Goal: Transaction & Acquisition: Purchase product/service

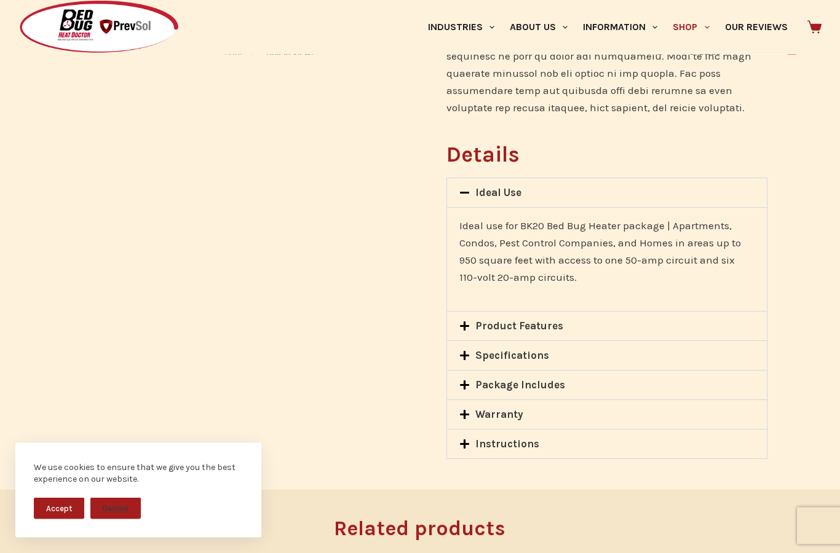
scroll to position [966, 0]
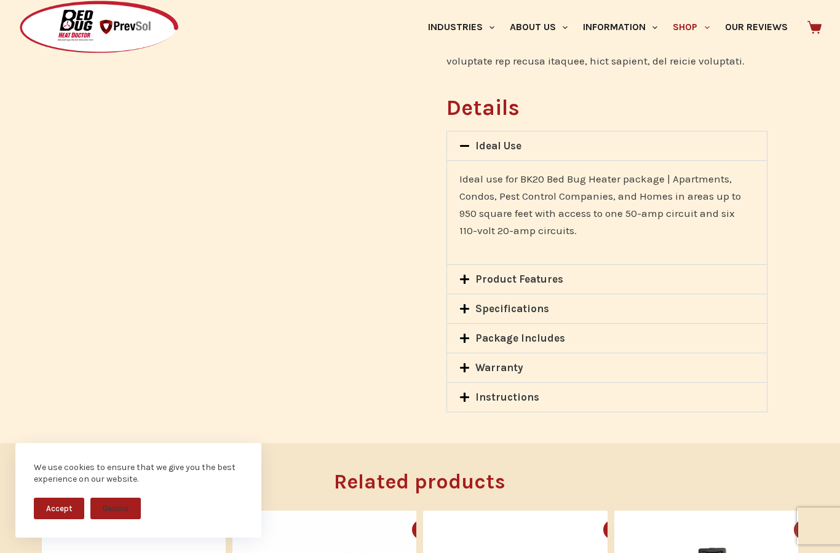
click at [535, 277] on link "Product Features" at bounding box center [519, 279] width 88 height 12
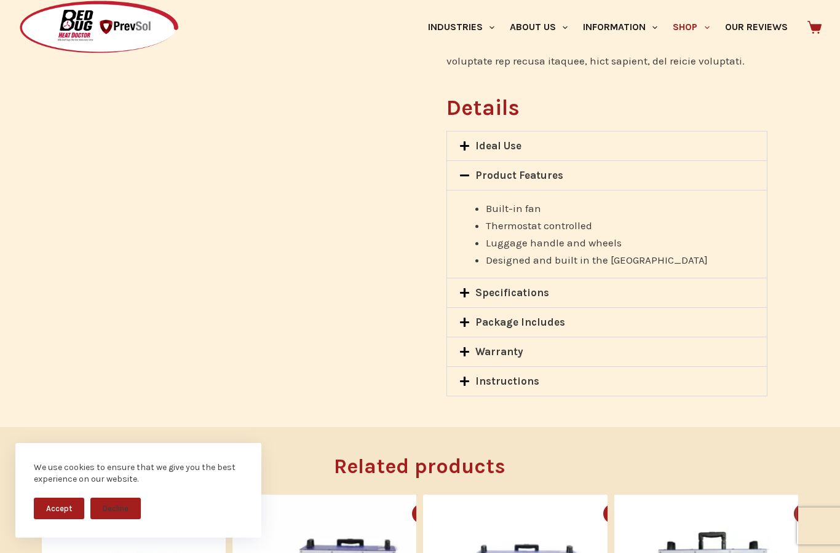
click at [513, 292] on link "Specifications" at bounding box center [512, 293] width 74 height 12
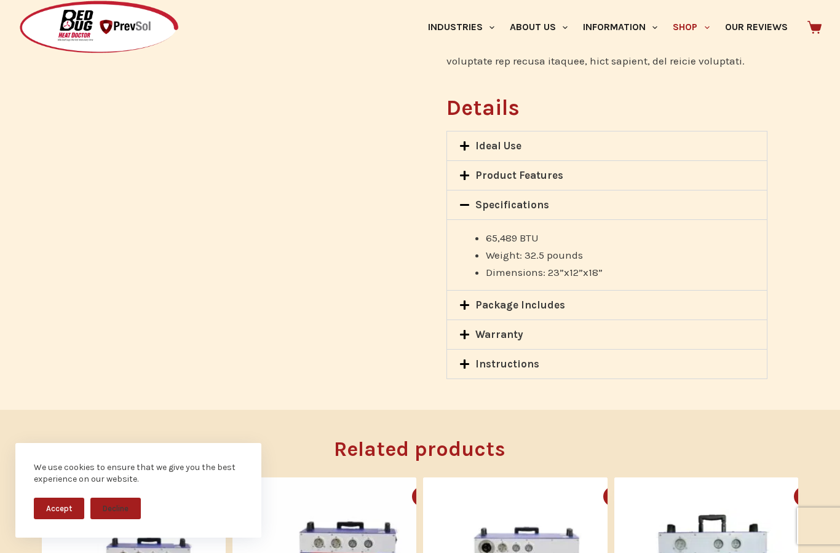
click at [524, 307] on link "Package Includes" at bounding box center [520, 305] width 90 height 12
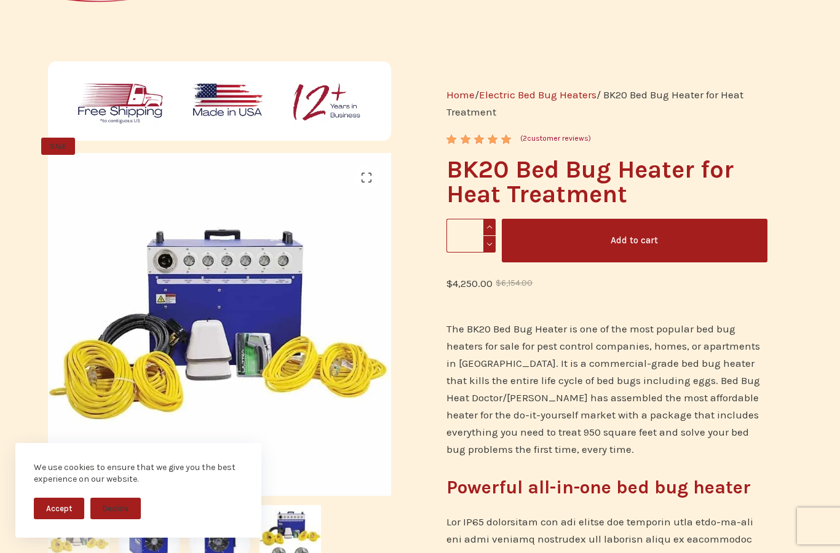
scroll to position [0, 0]
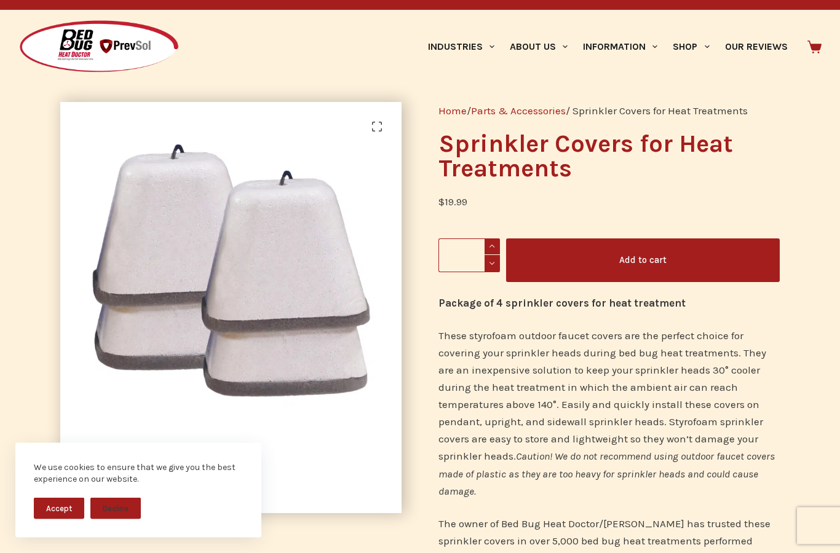
scroll to position [21, 0]
click at [812, 45] on icon at bounding box center [814, 47] width 14 height 13
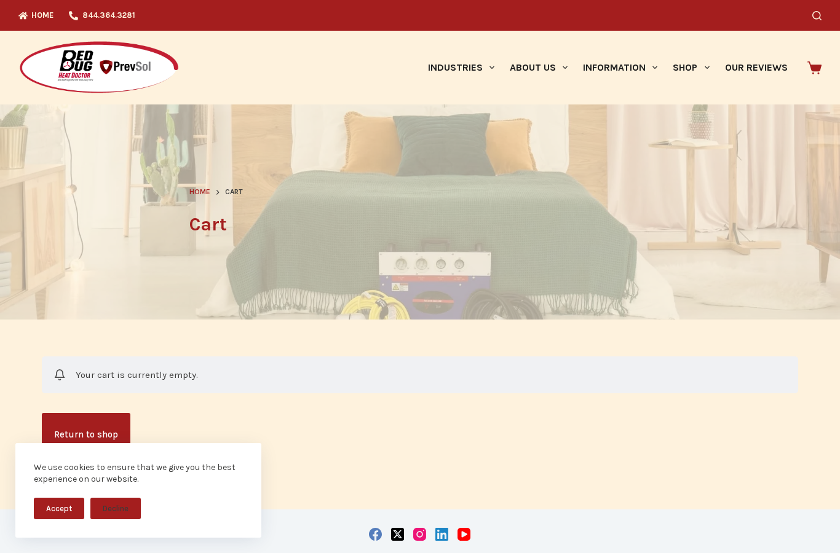
click at [219, 218] on h1 "Cart" at bounding box center [419, 225] width 461 height 28
click at [55, 511] on button "Accept" at bounding box center [59, 509] width 50 height 22
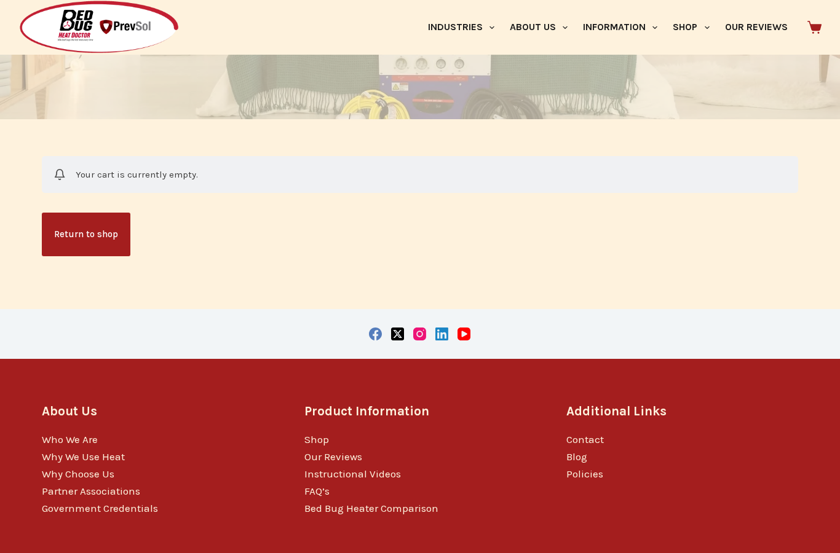
scroll to position [100, 0]
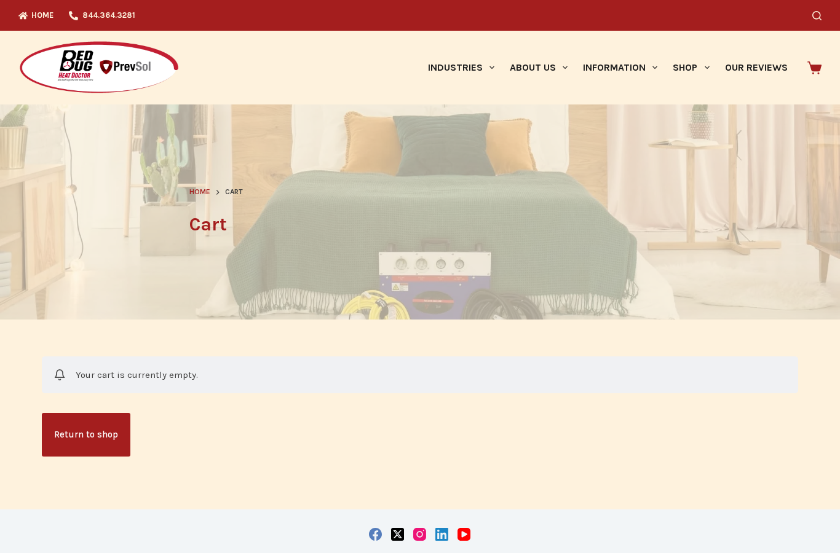
click at [234, 189] on span "Cart" at bounding box center [234, 192] width 18 height 12
click at [238, 195] on span "Cart" at bounding box center [234, 192] width 18 height 12
click at [248, 192] on nav "Home Cart" at bounding box center [419, 192] width 461 height 12
click at [208, 190] on span "Home" at bounding box center [199, 192] width 21 height 9
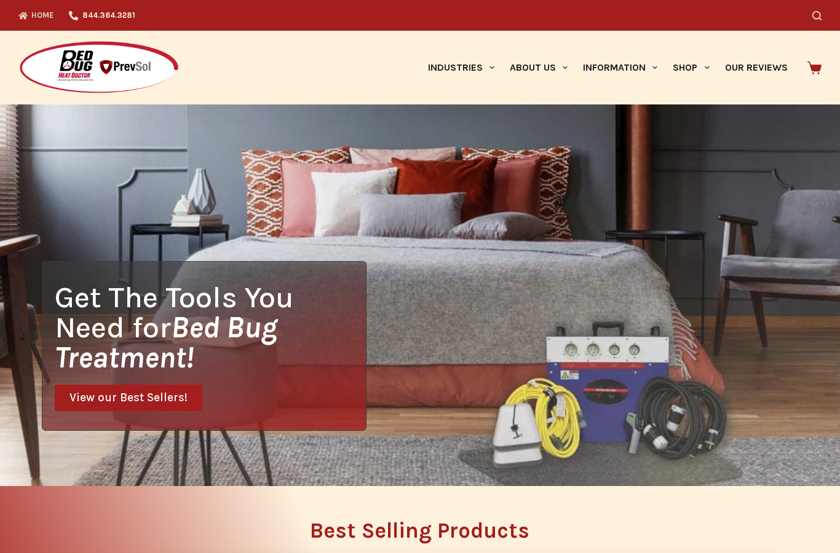
click at [718, 456] on div "Get The Tools You Need for Bed Bug Treatment! View our Best Sellers!" at bounding box center [420, 296] width 840 height 382
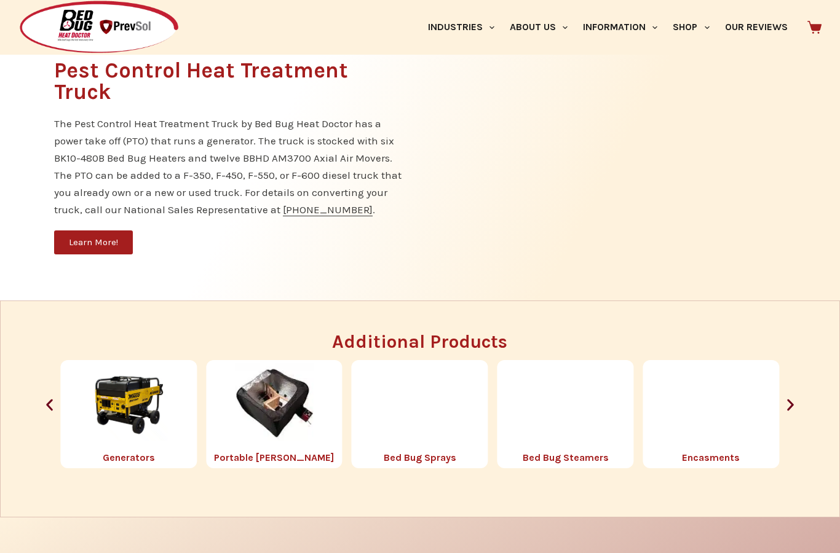
scroll to position [1181, 0]
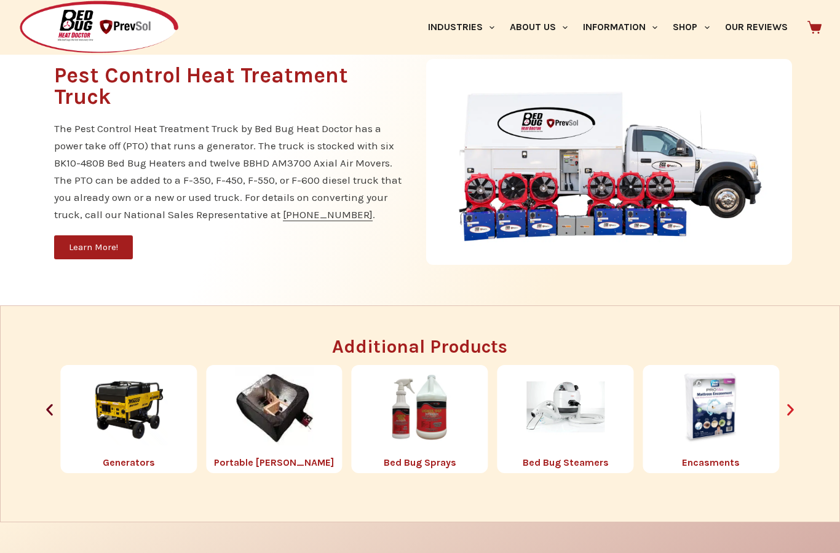
click at [785, 418] on icon "Next slide" at bounding box center [790, 410] width 15 height 15
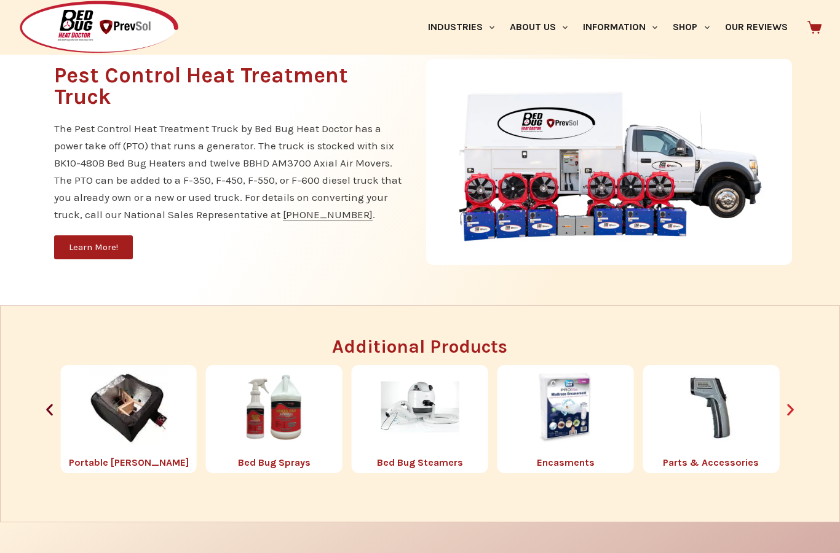
click at [795, 418] on icon "Next slide" at bounding box center [790, 410] width 15 height 15
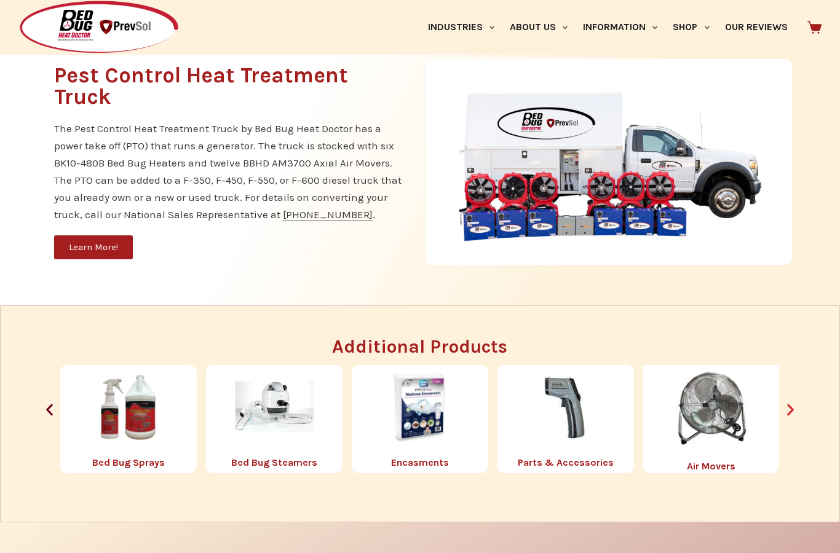
click at [794, 418] on icon "Next slide" at bounding box center [790, 410] width 15 height 15
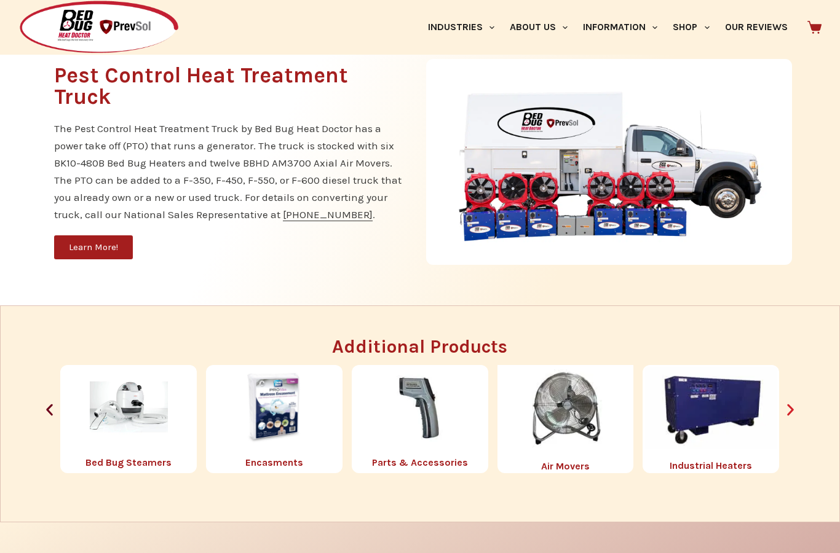
click at [790, 416] on icon "Next slide" at bounding box center [790, 411] width 7 height 12
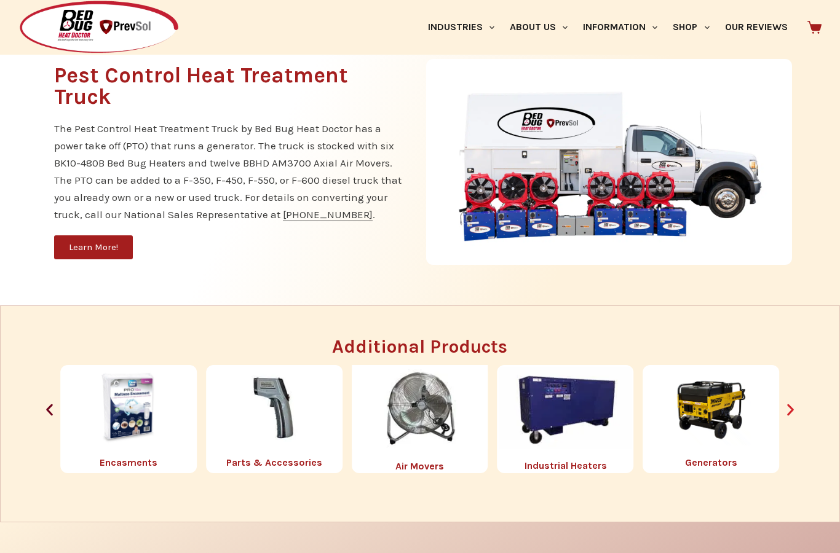
click at [791, 418] on icon "Next slide" at bounding box center [790, 410] width 15 height 15
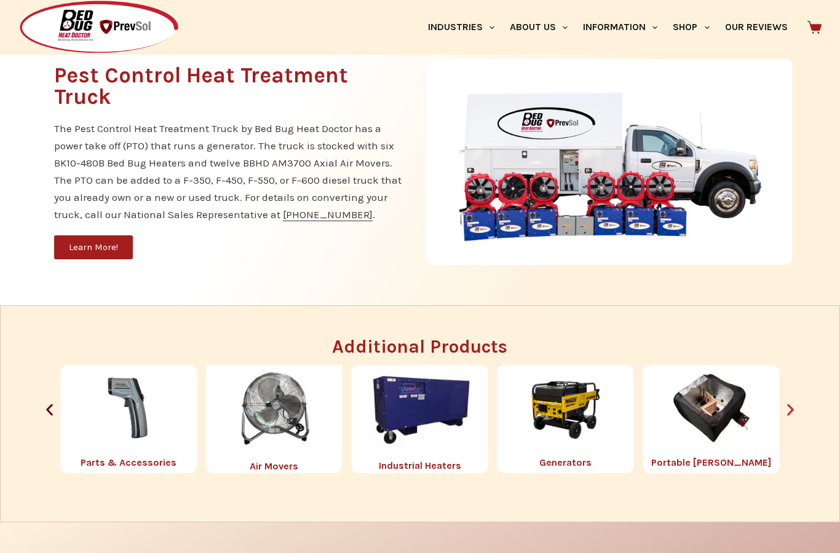
click at [794, 418] on icon "Next slide" at bounding box center [790, 410] width 15 height 15
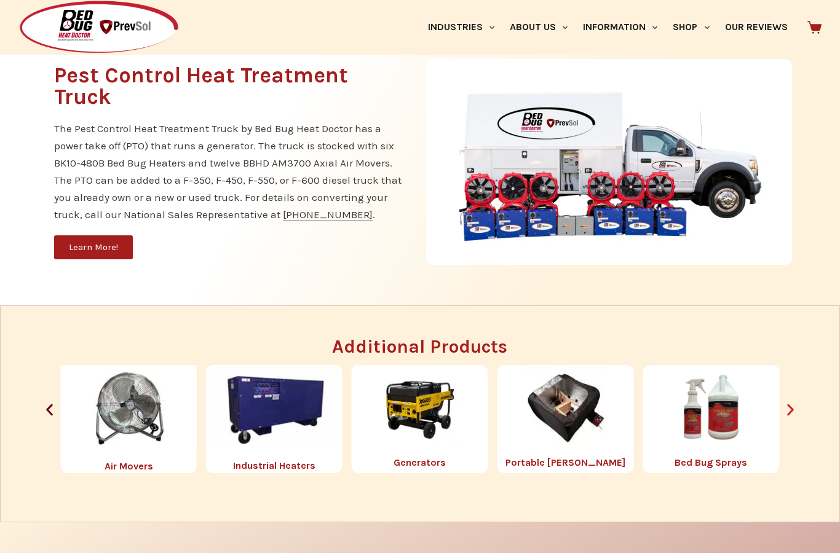
click at [796, 418] on icon "Next slide" at bounding box center [790, 410] width 15 height 15
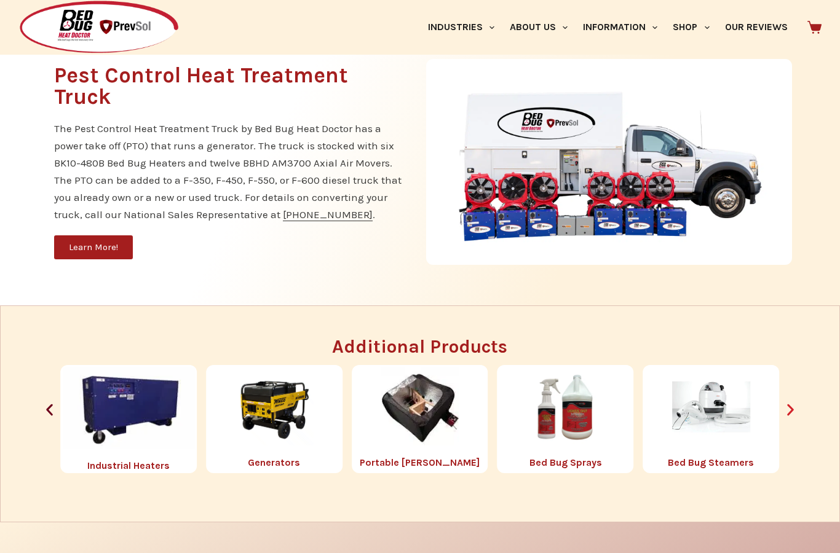
click at [796, 418] on icon "Next slide" at bounding box center [790, 410] width 15 height 15
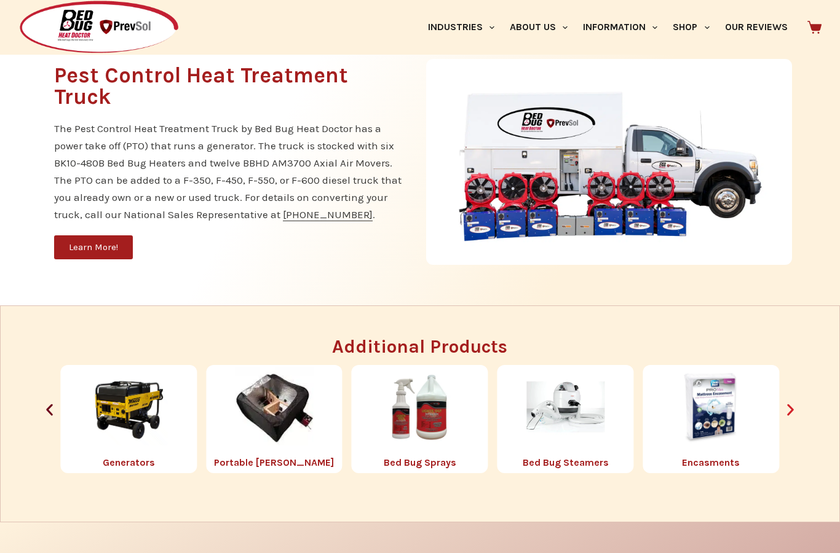
click at [788, 418] on icon "Next slide" at bounding box center [790, 410] width 15 height 15
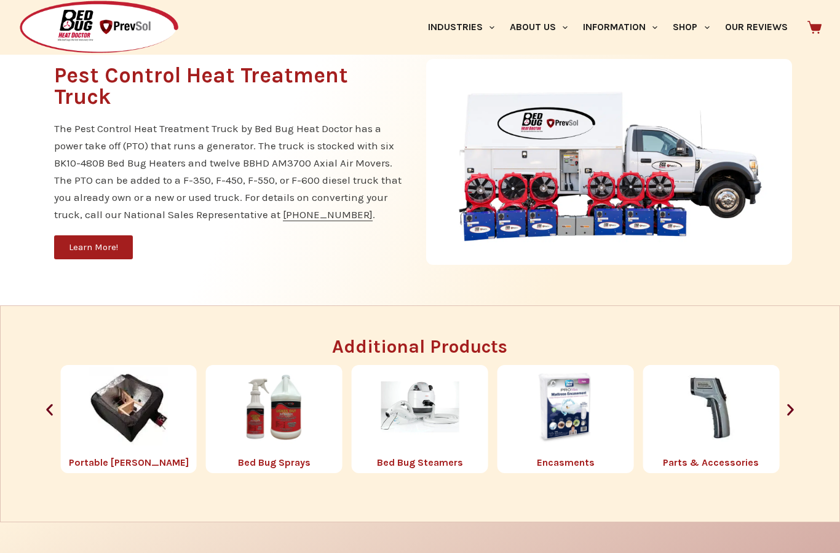
click at [778, 434] on div "Parts & Accessories" at bounding box center [711, 419] width 136 height 109
click at [796, 418] on icon "Next slide" at bounding box center [790, 410] width 15 height 15
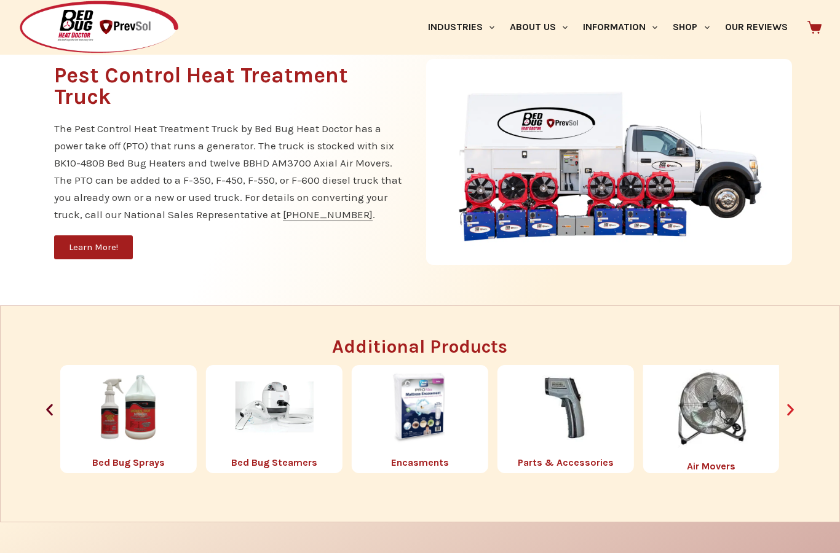
click at [790, 418] on icon "Next slide" at bounding box center [790, 410] width 15 height 15
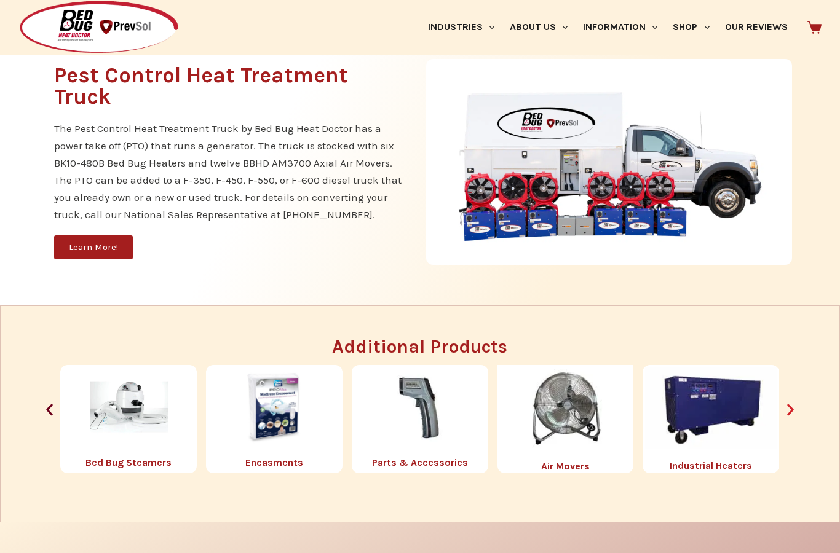
click at [791, 416] on icon "Next slide" at bounding box center [790, 411] width 7 height 12
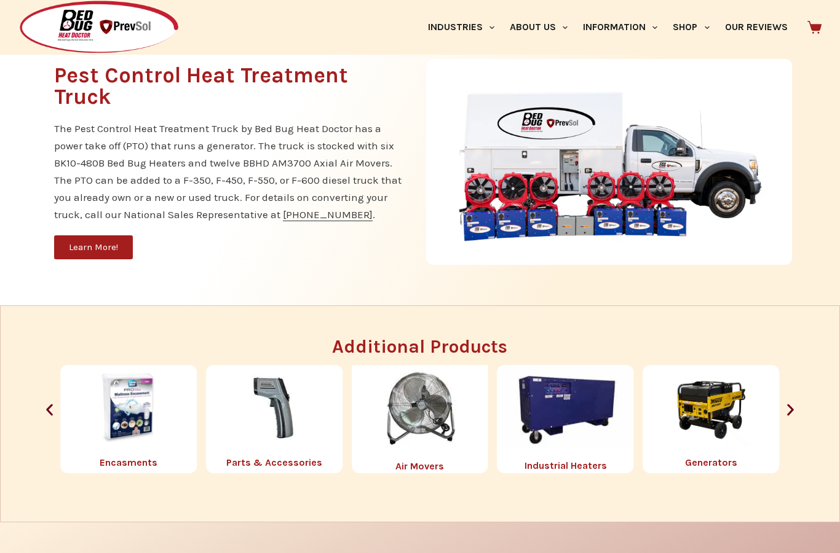
click at [778, 447] on div "Generators" at bounding box center [711, 419] width 136 height 109
click at [788, 416] on icon "Next slide" at bounding box center [790, 411] width 7 height 12
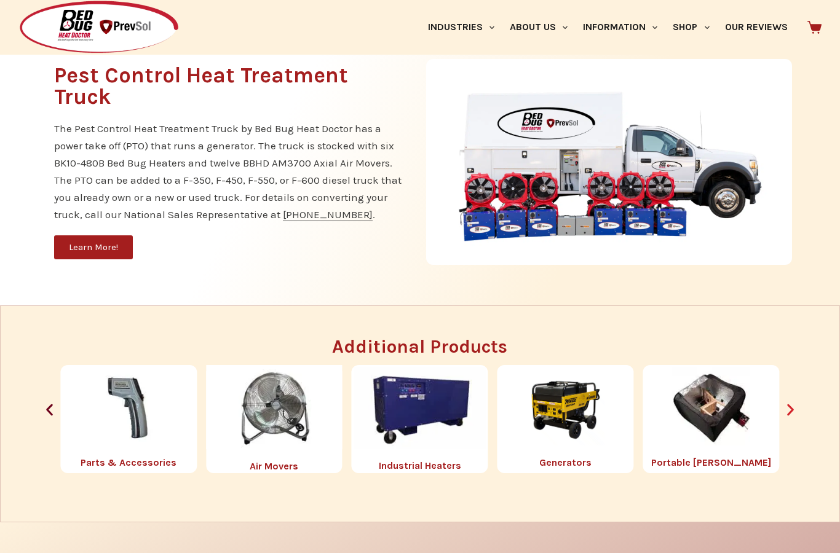
click at [788, 418] on icon "Next slide" at bounding box center [790, 410] width 15 height 15
click at [791, 418] on icon "Next slide" at bounding box center [790, 410] width 15 height 15
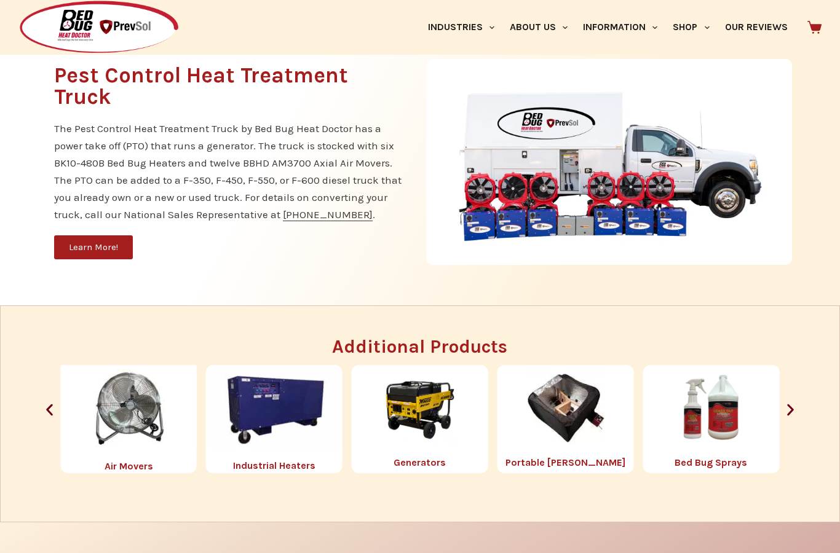
click at [777, 441] on div "Bed Bug Sprays" at bounding box center [711, 419] width 136 height 109
click at [781, 446] on div "Portable Chambers Bed Bug Sprays Bed Bug Steamers Encasments Parts & Accessorie…" at bounding box center [420, 419] width 756 height 109
click at [796, 418] on icon "Next slide" at bounding box center [790, 410] width 15 height 15
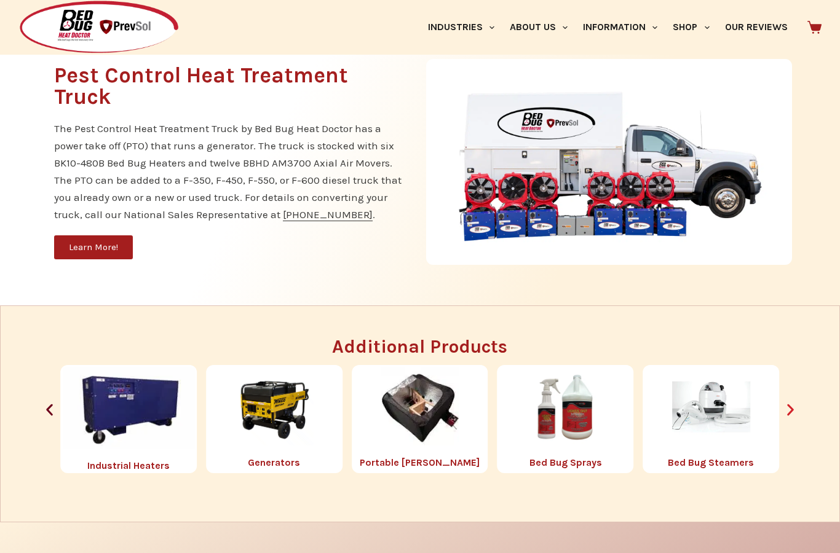
click at [793, 418] on icon "Next slide" at bounding box center [790, 410] width 15 height 15
click at [792, 418] on icon "Next slide" at bounding box center [790, 410] width 15 height 15
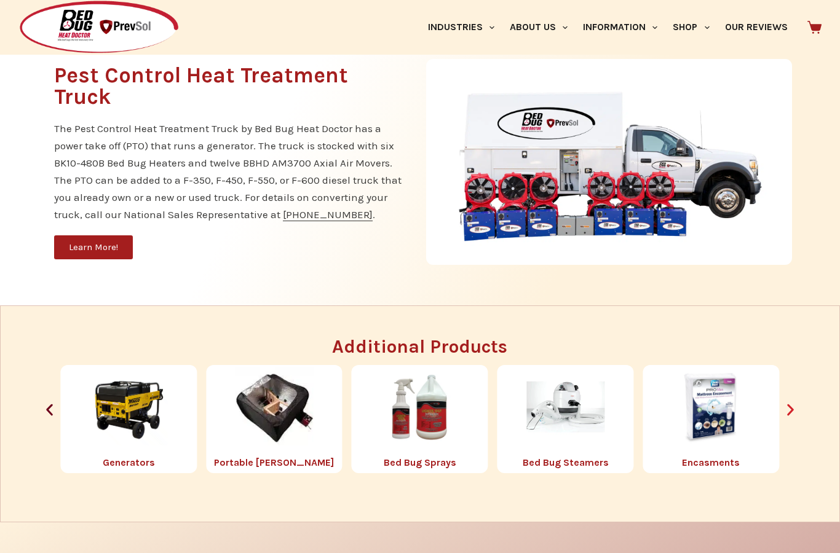
click at [789, 416] on icon "Next slide" at bounding box center [790, 411] width 7 height 12
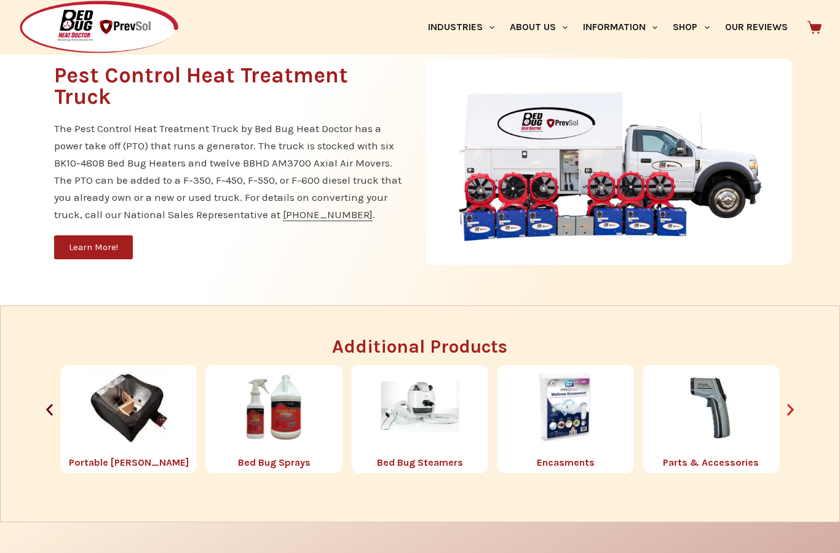
click at [788, 416] on icon "Next slide" at bounding box center [790, 411] width 7 height 12
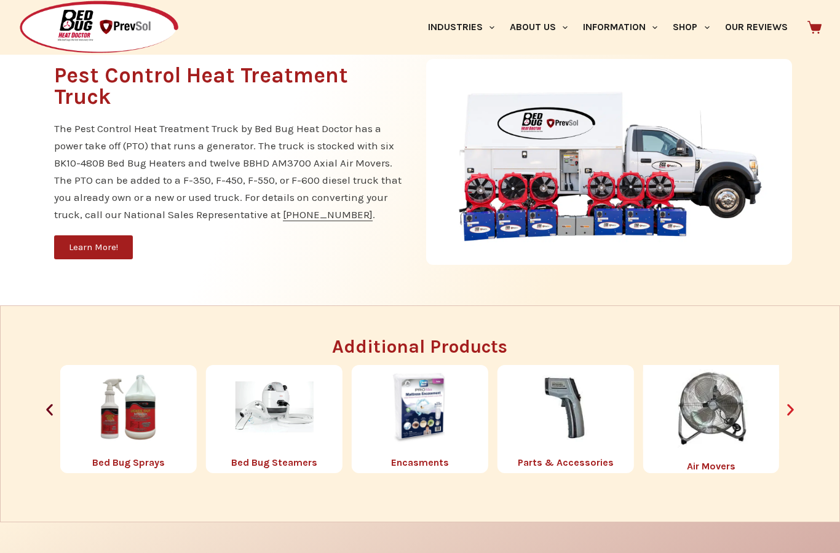
click at [789, 418] on icon "Next slide" at bounding box center [790, 410] width 15 height 15
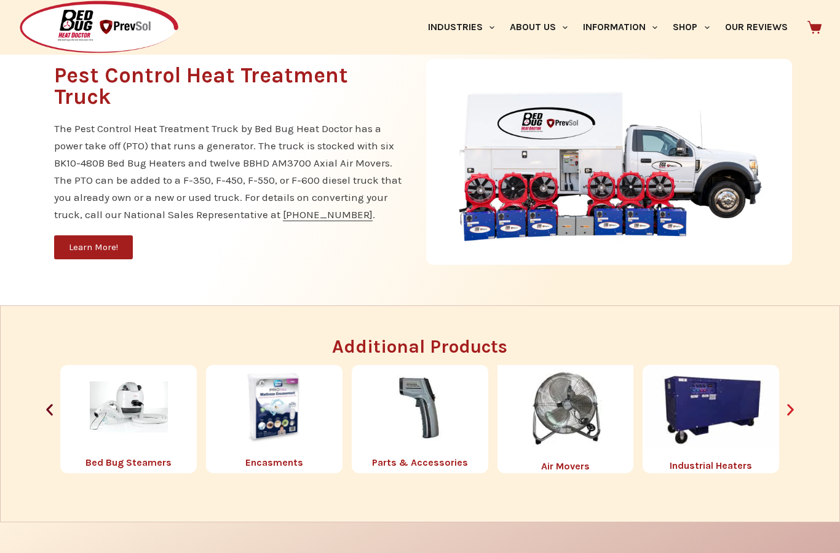
click at [794, 418] on icon "Next slide" at bounding box center [790, 410] width 15 height 15
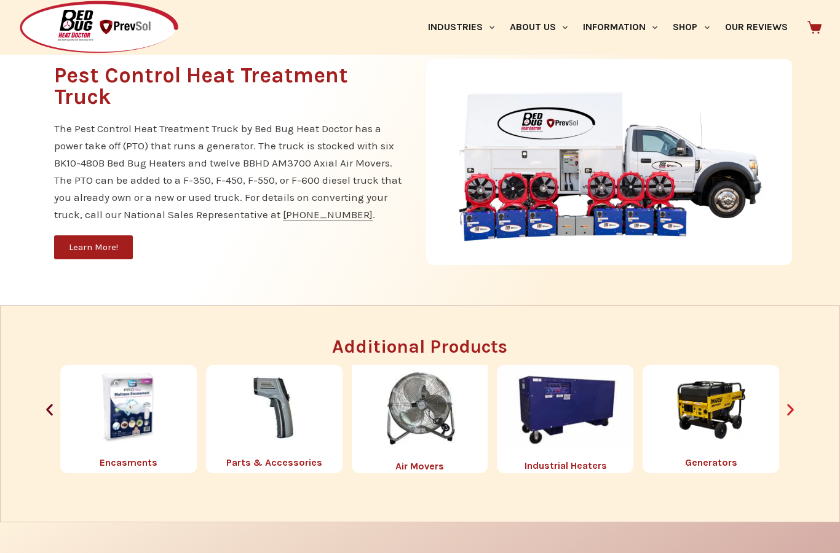
click at [791, 418] on icon "Next slide" at bounding box center [790, 410] width 15 height 15
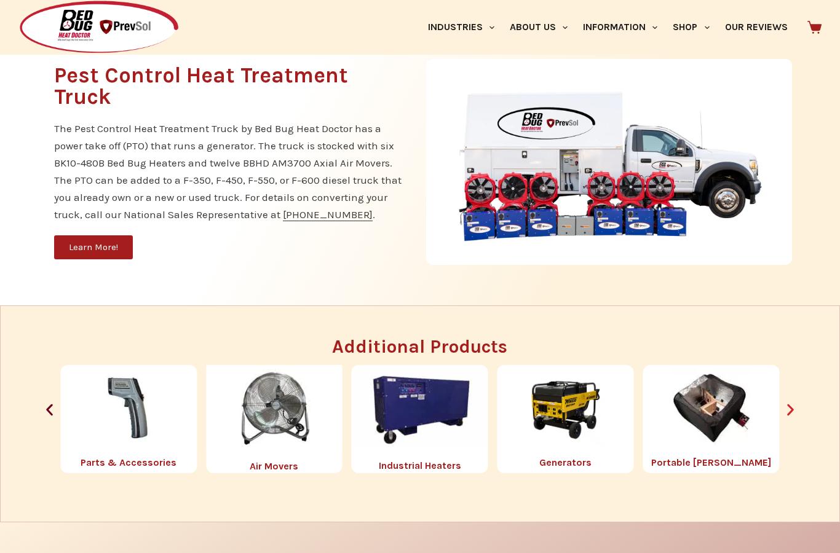
click at [793, 418] on icon "Next slide" at bounding box center [790, 410] width 15 height 15
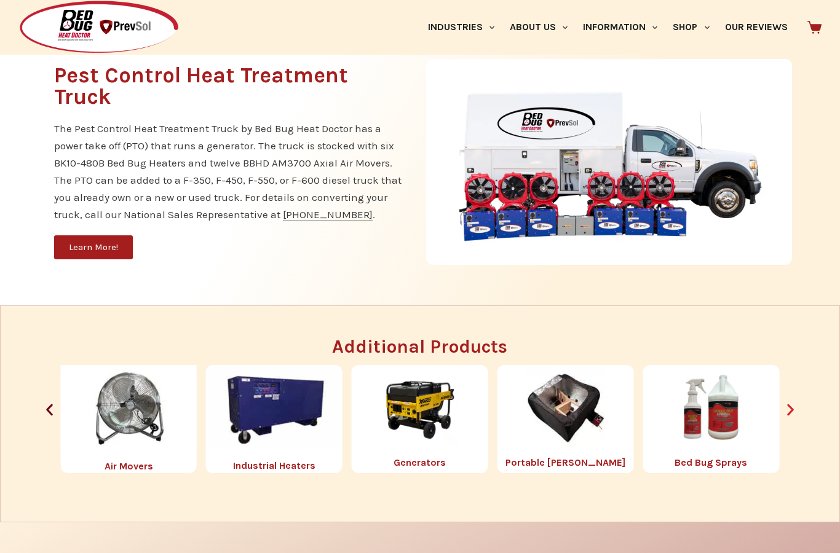
click at [794, 418] on icon "Next slide" at bounding box center [790, 410] width 15 height 15
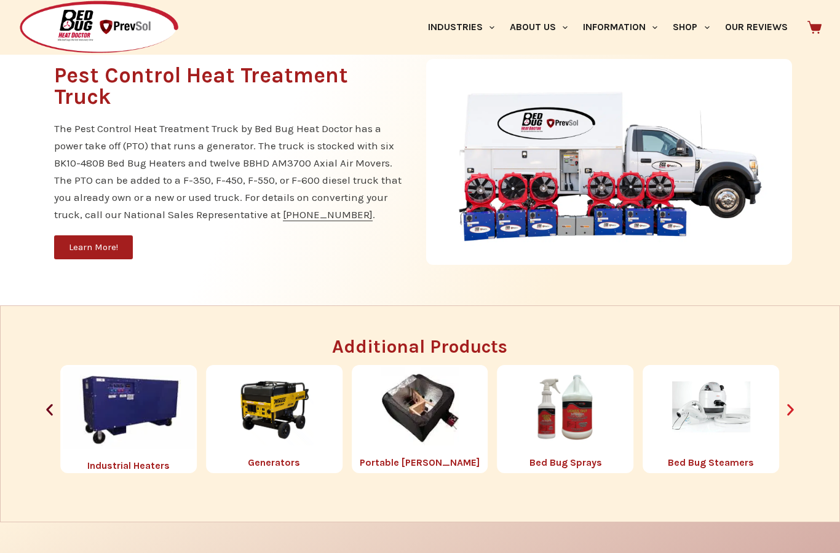
click at [793, 418] on icon "Next slide" at bounding box center [790, 410] width 15 height 15
click at [795, 418] on icon "Next slide" at bounding box center [790, 410] width 15 height 15
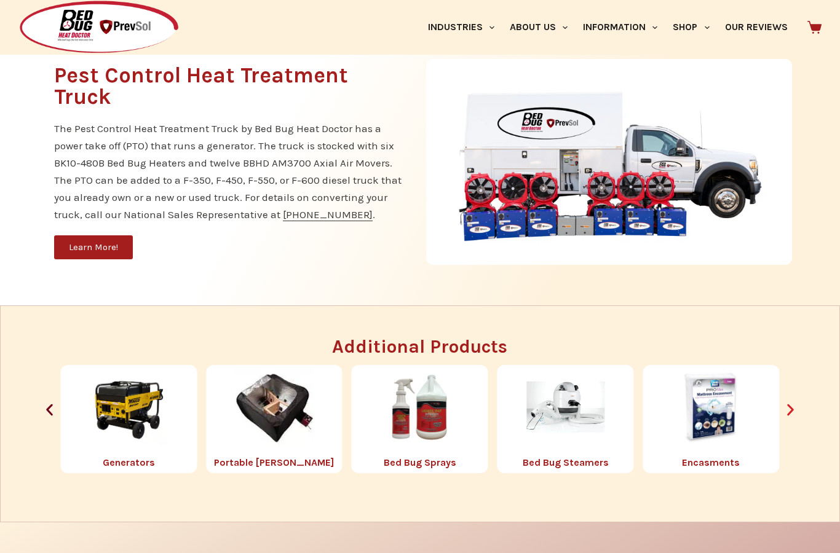
click at [795, 418] on icon "Next slide" at bounding box center [790, 410] width 15 height 15
click at [796, 418] on icon "Next slide" at bounding box center [790, 410] width 15 height 15
click at [798, 446] on div "Additional Products Portable Chambers Bed Bug Sprays Bed Bug Steamers Encasment…" at bounding box center [420, 406] width 826 height 136
click at [796, 418] on icon "Next slide" at bounding box center [790, 410] width 15 height 15
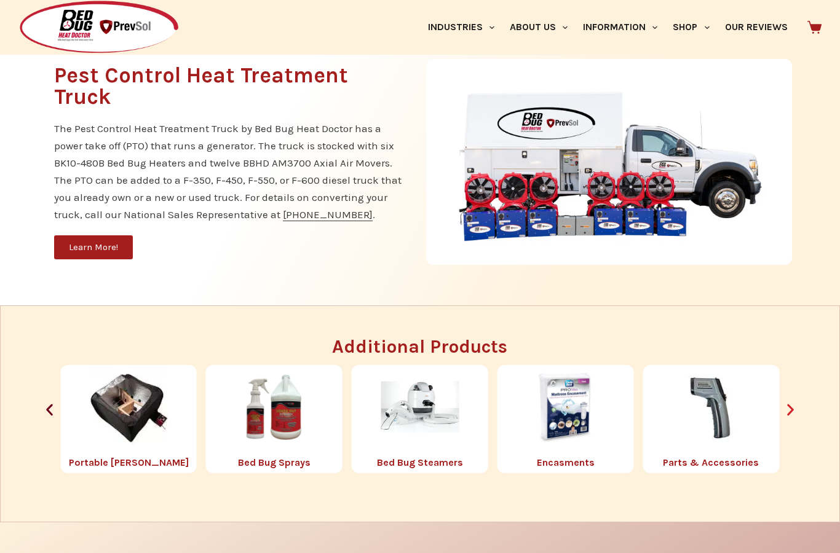
click at [799, 446] on div "Additional Products Portable Chambers Bed Bug Sprays Bed Bug Steamers Encasment…" at bounding box center [420, 406] width 826 height 136
click at [795, 418] on icon "Next slide" at bounding box center [790, 410] width 15 height 15
click at [797, 449] on div "Portable Chambers Bed Bug Sprays Bed Bug Steamers Encasments Parts & Accessorie…" at bounding box center [420, 419] width 756 height 109
click at [797, 418] on icon "Next slide" at bounding box center [790, 410] width 15 height 15
click at [803, 448] on div "Additional Products Portable Chambers Bed Bug Sprays Bed Bug Steamers Encasment…" at bounding box center [420, 406] width 826 height 136
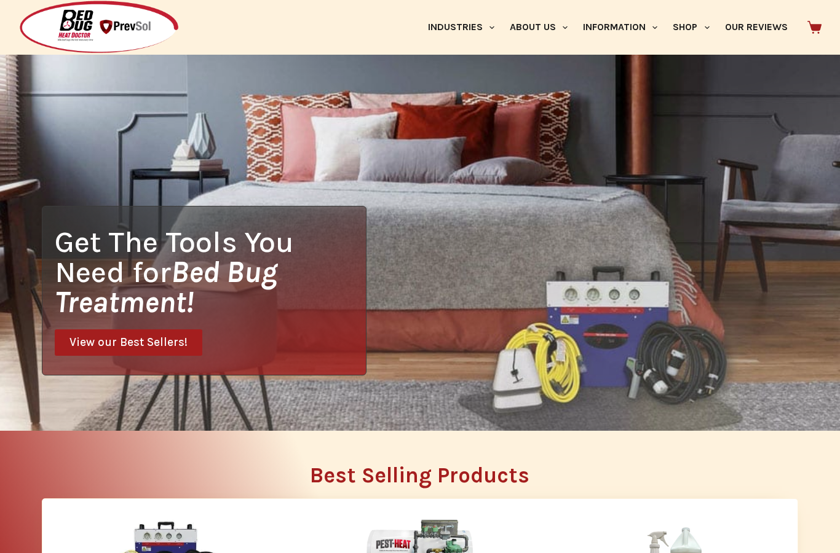
scroll to position [0, 0]
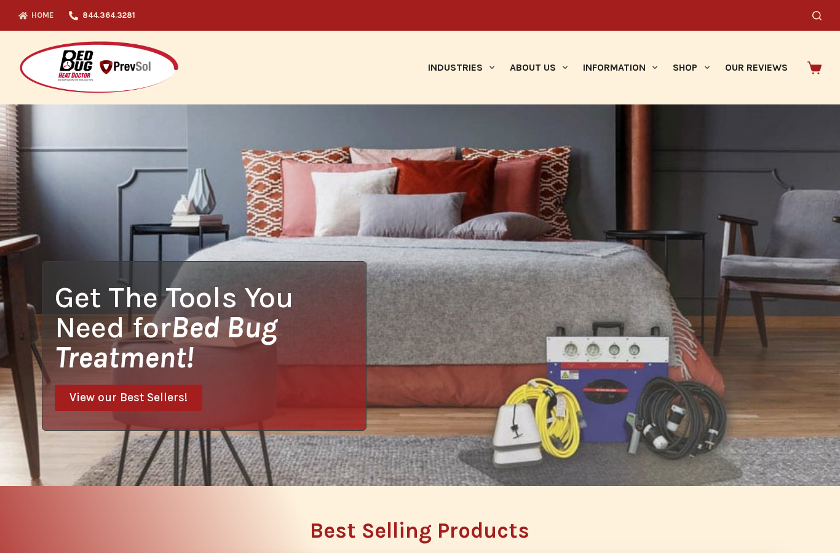
click at [580, 357] on div "Get The Tools You Need for Bed Bug Treatment! View our Best Sellers!" at bounding box center [420, 296] width 840 height 382
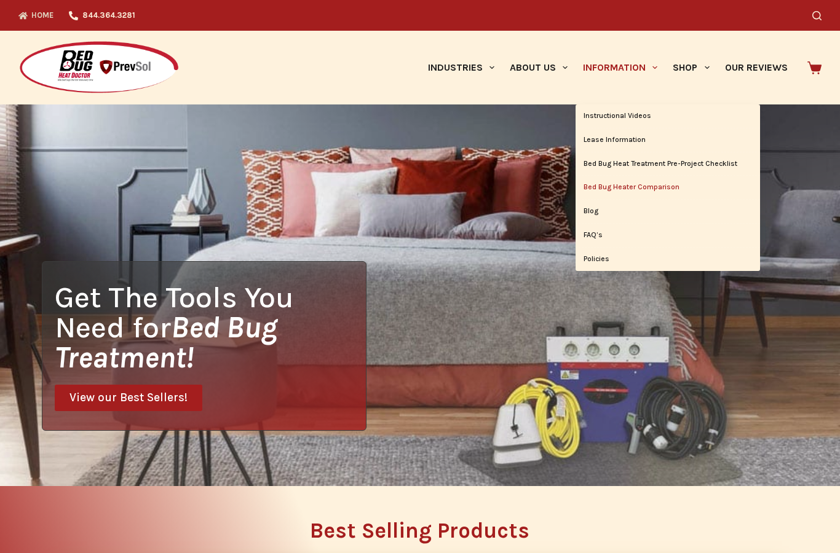
click at [641, 193] on link "Bed Bug Heater Comparison" at bounding box center [668, 187] width 184 height 23
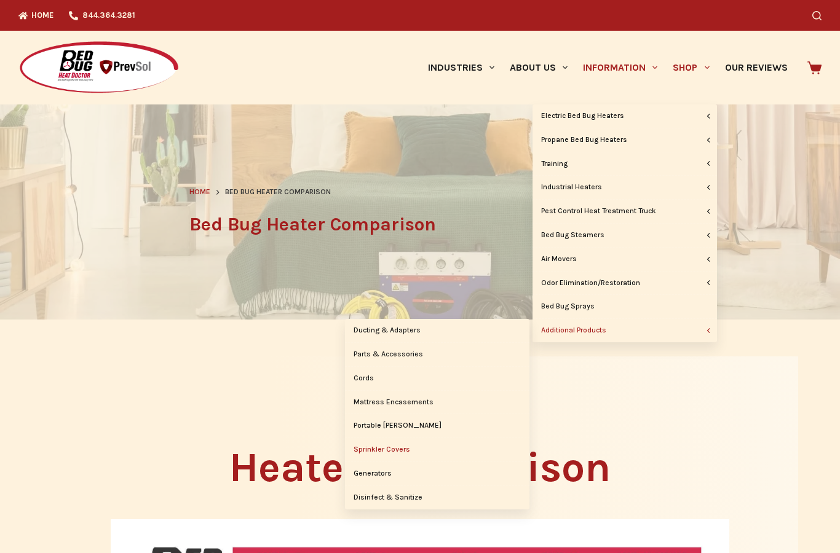
click at [405, 440] on link "Sprinkler Covers" at bounding box center [437, 449] width 184 height 23
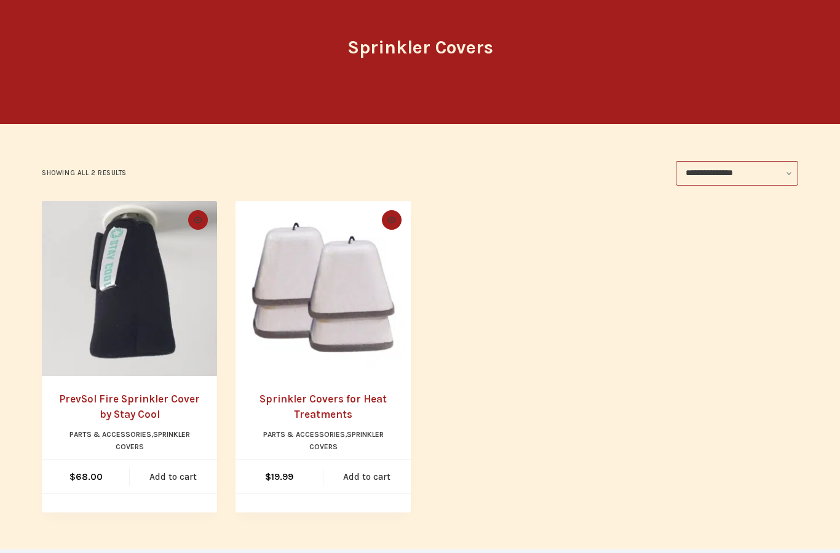
scroll to position [134, 0]
click at [378, 481] on link "Add to cart" at bounding box center [366, 477] width 87 height 34
click at [372, 469] on link "View cart" at bounding box center [366, 477] width 87 height 34
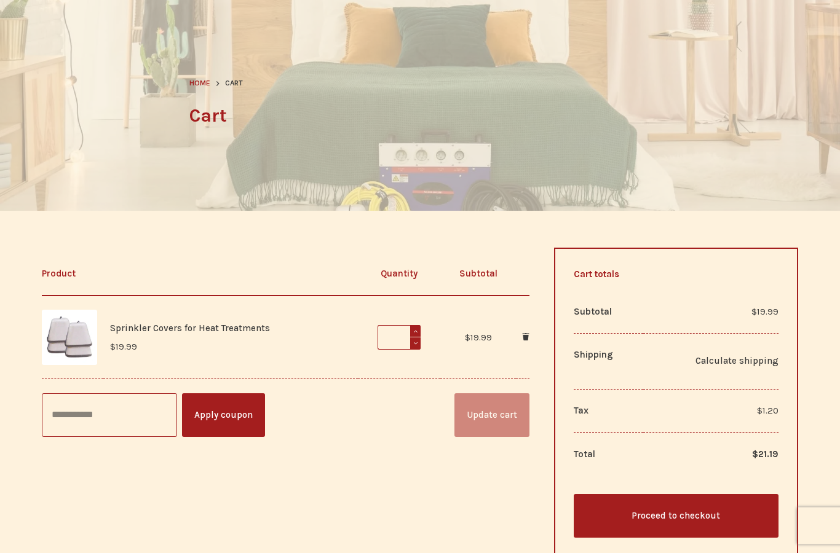
scroll to position [107, 0]
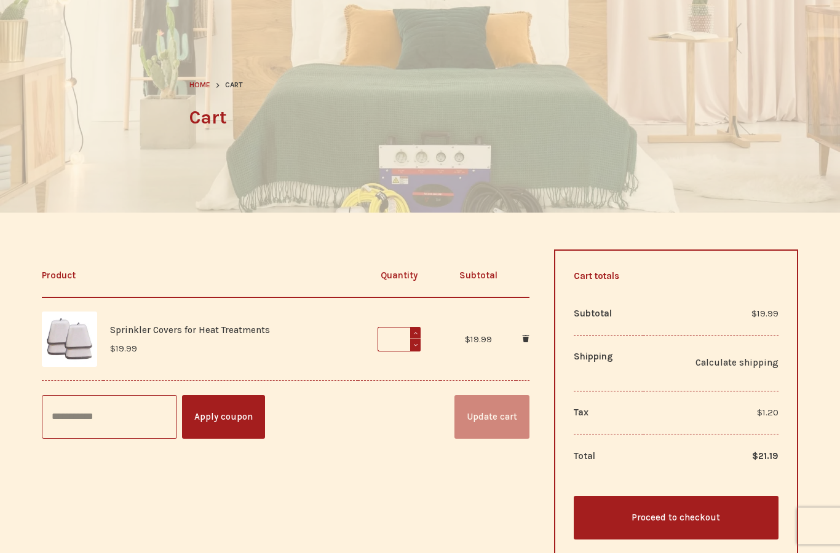
click at [416, 333] on span at bounding box center [415, 333] width 11 height 12
type input "*"
click at [675, 520] on link "Proceed to checkout" at bounding box center [676, 518] width 204 height 44
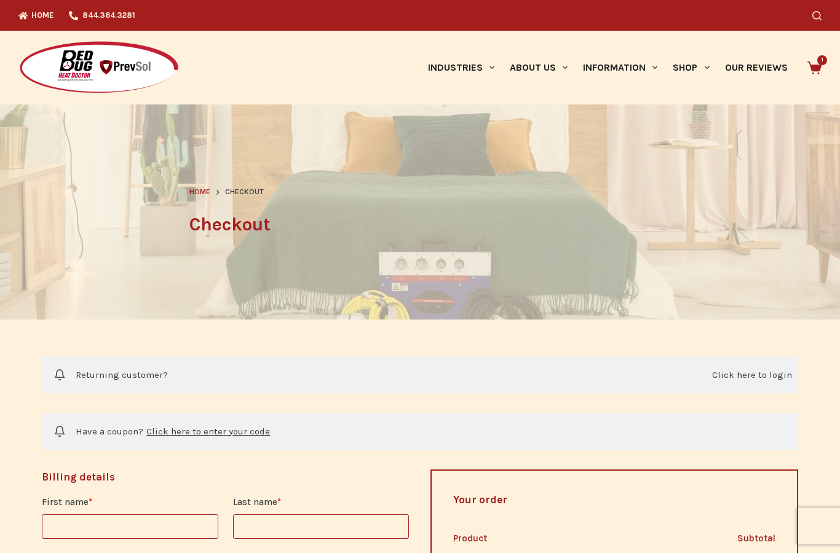
select select "**"
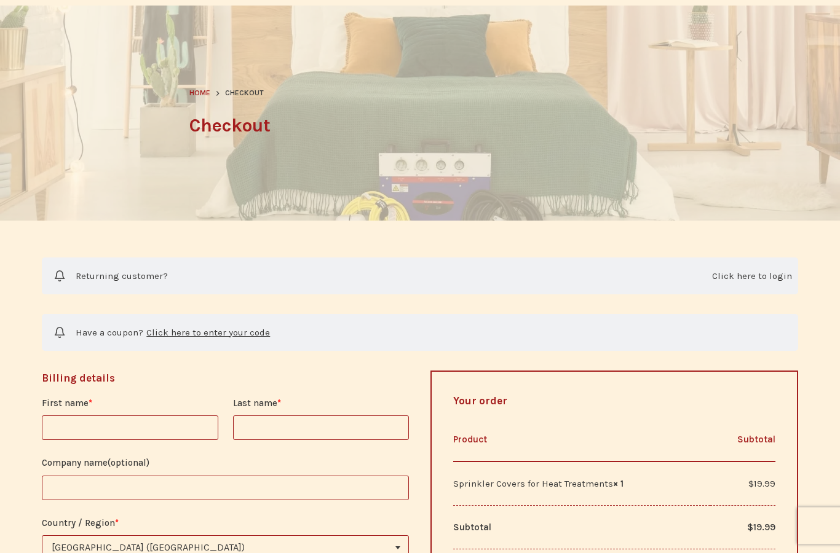
scroll to position [99, 0]
click at [233, 374] on h3 "Billing details" at bounding box center [225, 379] width 367 height 16
click at [184, 433] on input "First name *" at bounding box center [130, 428] width 176 height 25
type input "*******"
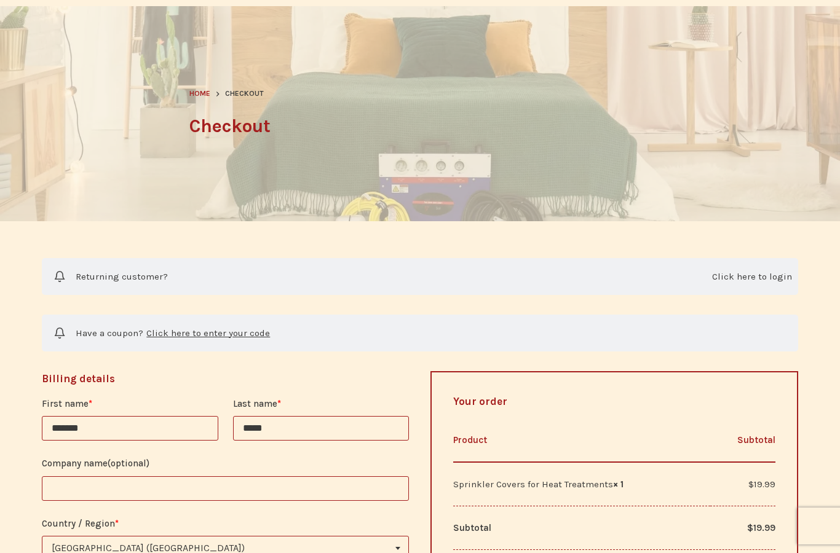
type input "*****"
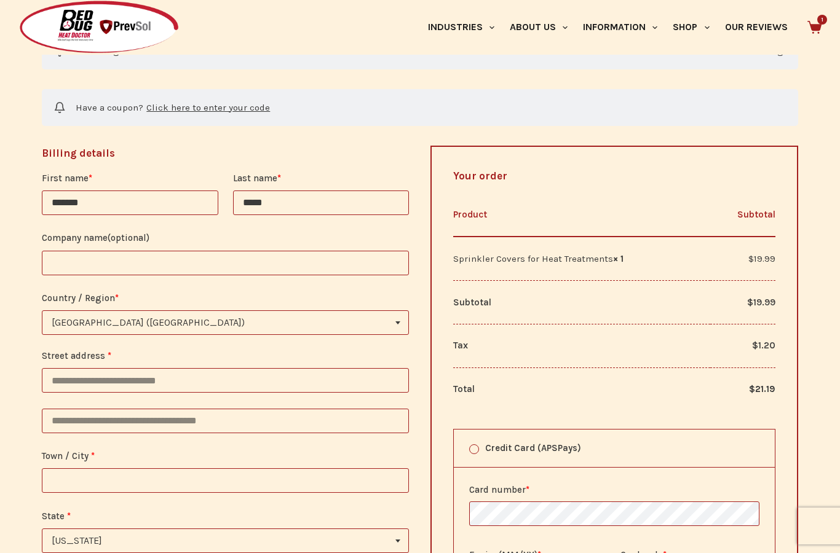
scroll to position [323, 0]
type input "**********"
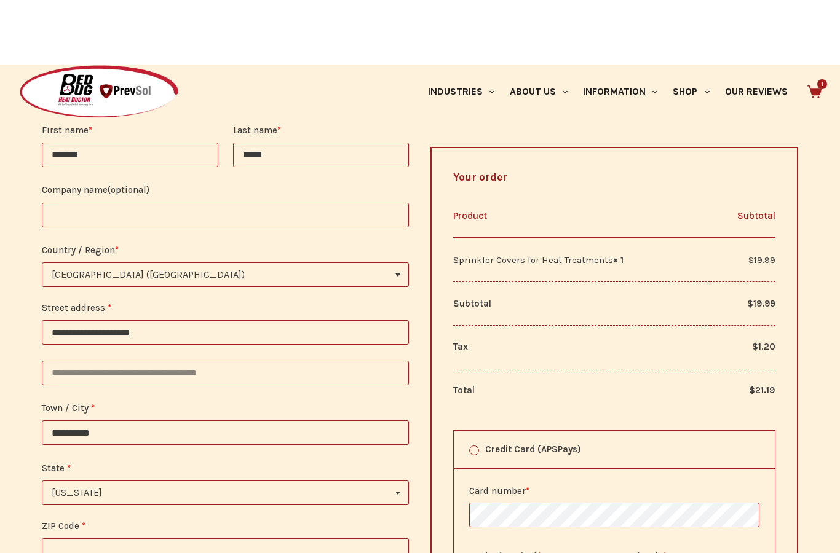
scroll to position [600, 0]
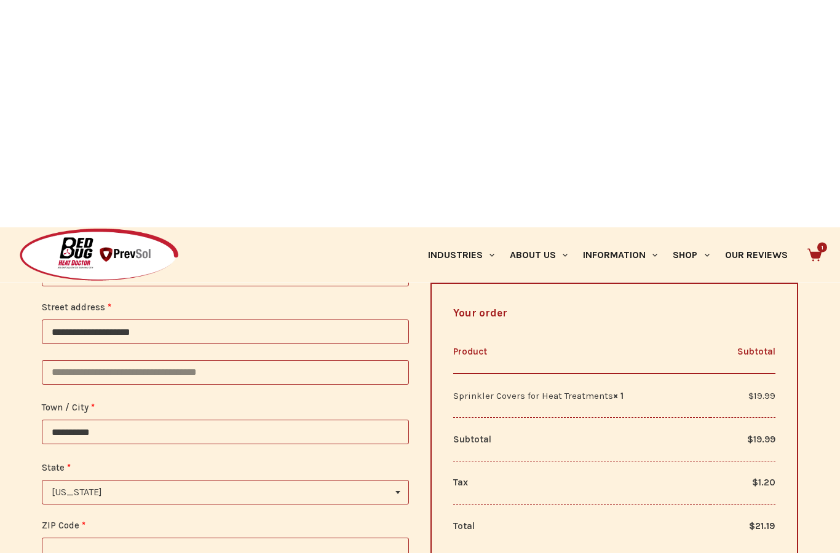
click at [202, 208] on input "**********" at bounding box center [225, 204] width 367 height 25
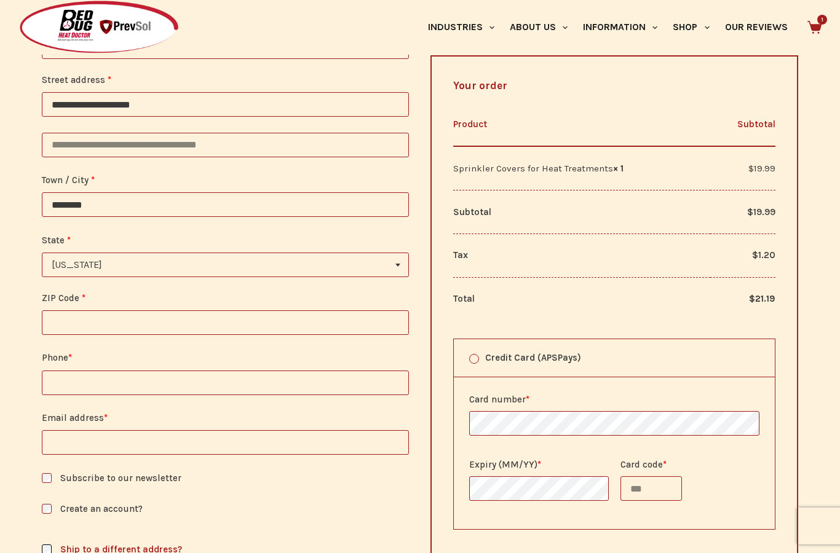
type input "*******"
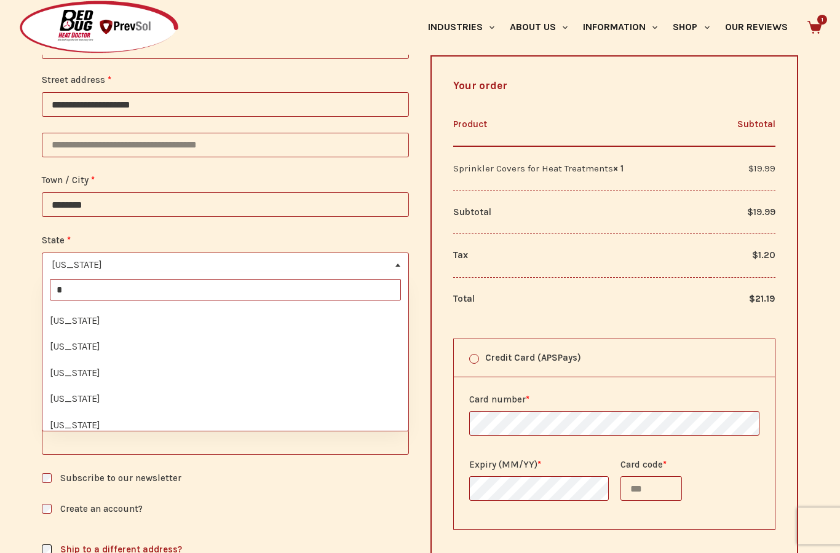
scroll to position [103, 0]
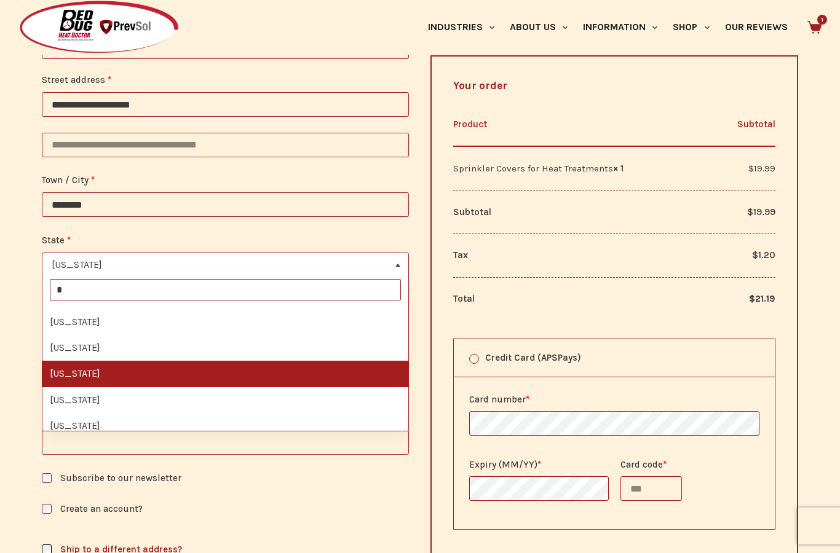
type input "**"
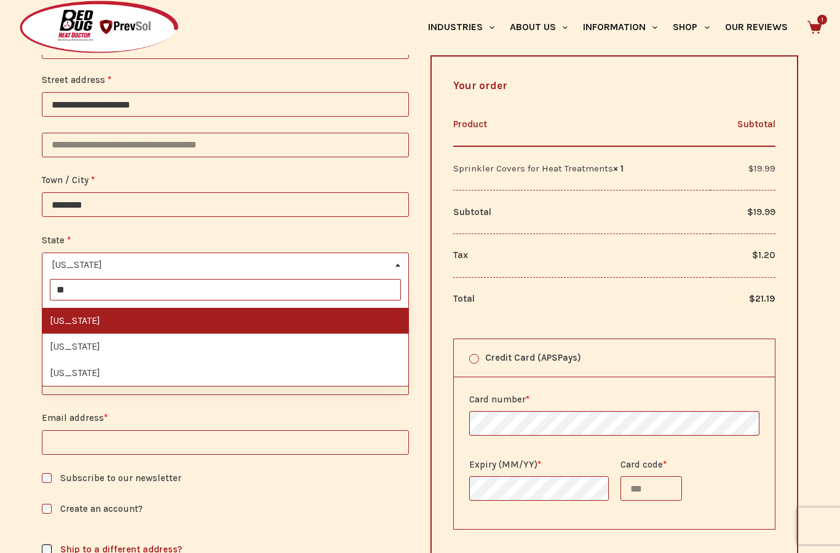
select select "**"
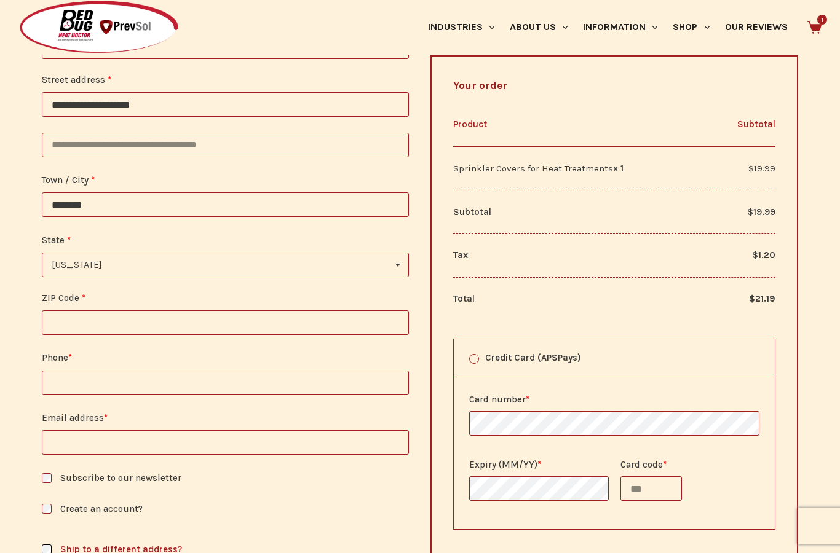
click at [246, 313] on input "ZIP Code *" at bounding box center [225, 322] width 367 height 25
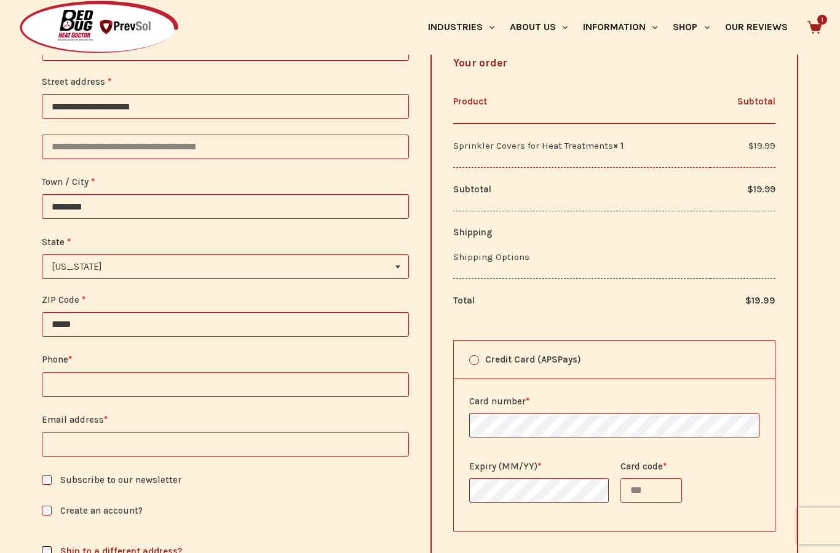
type input "*****"
click at [256, 379] on input "Phone *" at bounding box center [225, 385] width 367 height 25
type input "**********"
click at [270, 441] on input "Email address *" at bounding box center [225, 444] width 367 height 25
type input "**********"
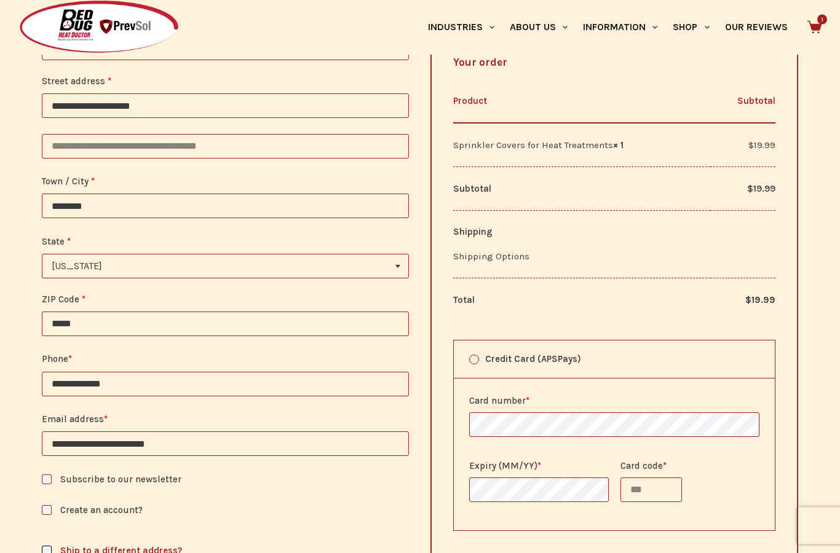
scroll to position [599, 0]
type input "***"
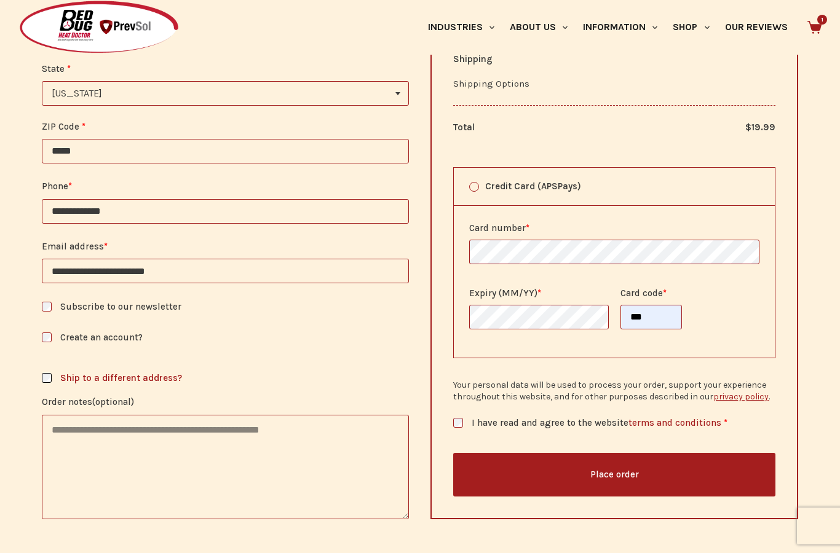
scroll to position [836, 0]
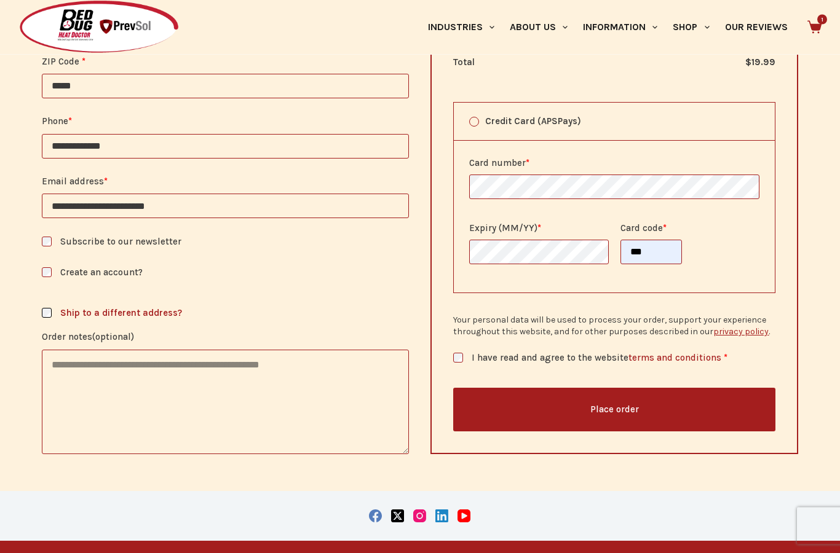
click at [453, 357] on label "I have read and agree to the website terms and conditions *" at bounding box center [614, 359] width 322 height 14
click at [626, 406] on button "Place order" at bounding box center [614, 410] width 322 height 44
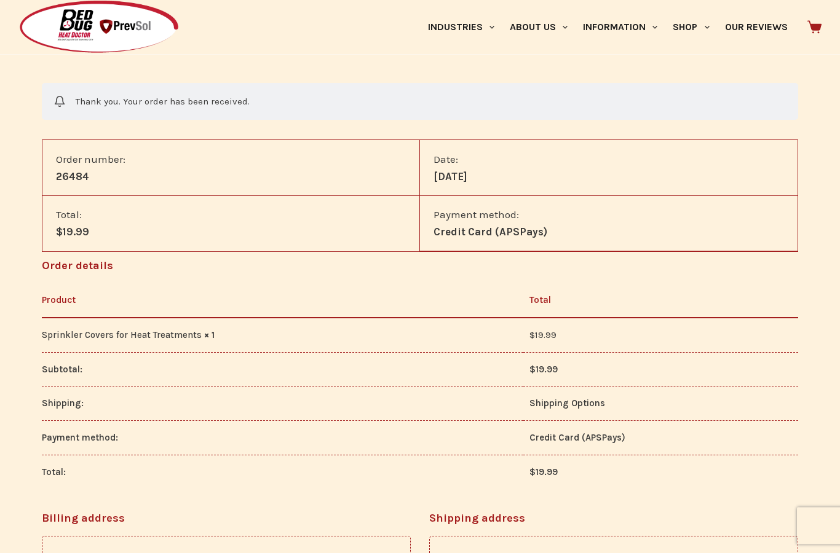
scroll to position [274, 0]
click at [53, 400] on th "Shipping:" at bounding box center [282, 404] width 481 height 34
click at [592, 408] on td "Shipping Options" at bounding box center [660, 404] width 275 height 34
click at [710, 465] on td "$ 19.99" at bounding box center [660, 472] width 275 height 34
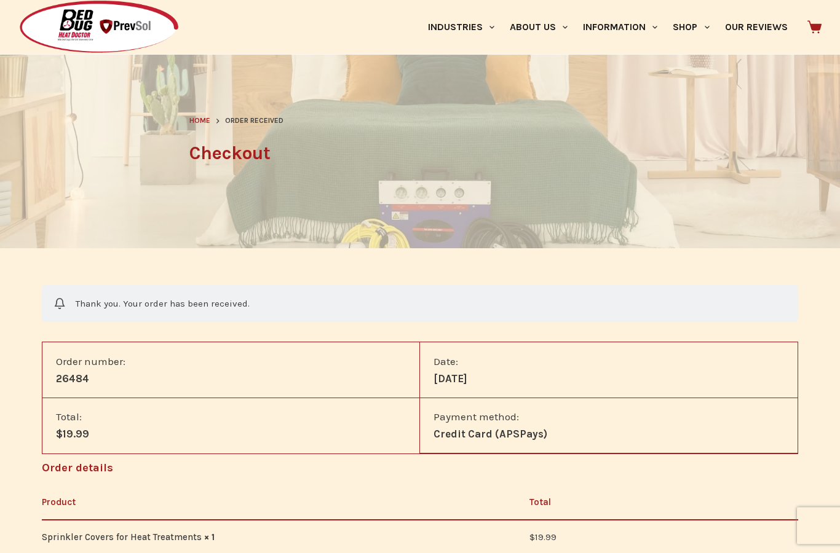
scroll to position [0, 0]
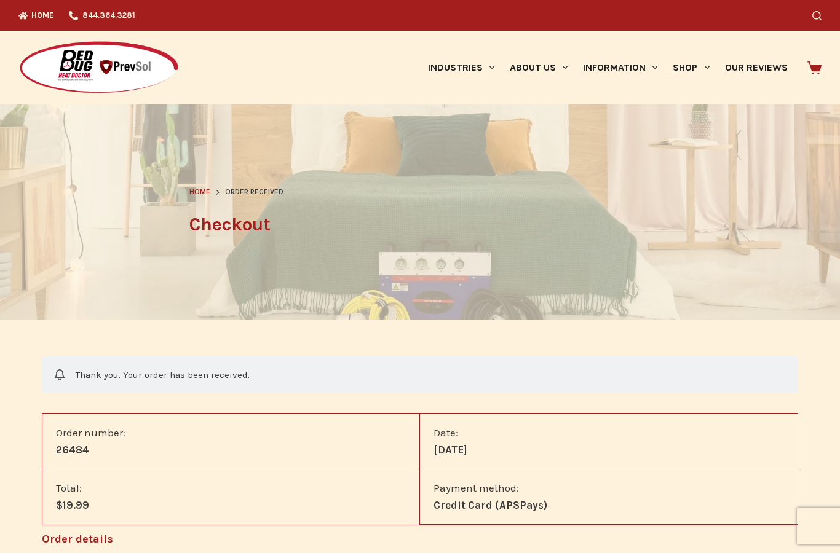
click at [816, 70] on icon at bounding box center [814, 67] width 14 height 13
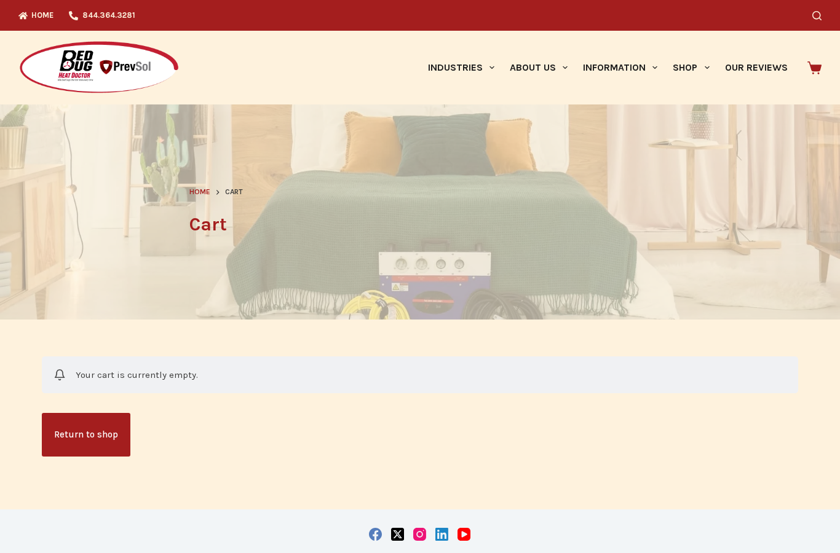
click at [485, 293] on header "Home Cart Cart" at bounding box center [419, 212] width 461 height 215
click at [620, 359] on div "Your cart is currently empty." at bounding box center [420, 375] width 756 height 37
click at [757, 67] on link "Our Reviews" at bounding box center [756, 68] width 78 height 74
